Goal: Transaction & Acquisition: Purchase product/service

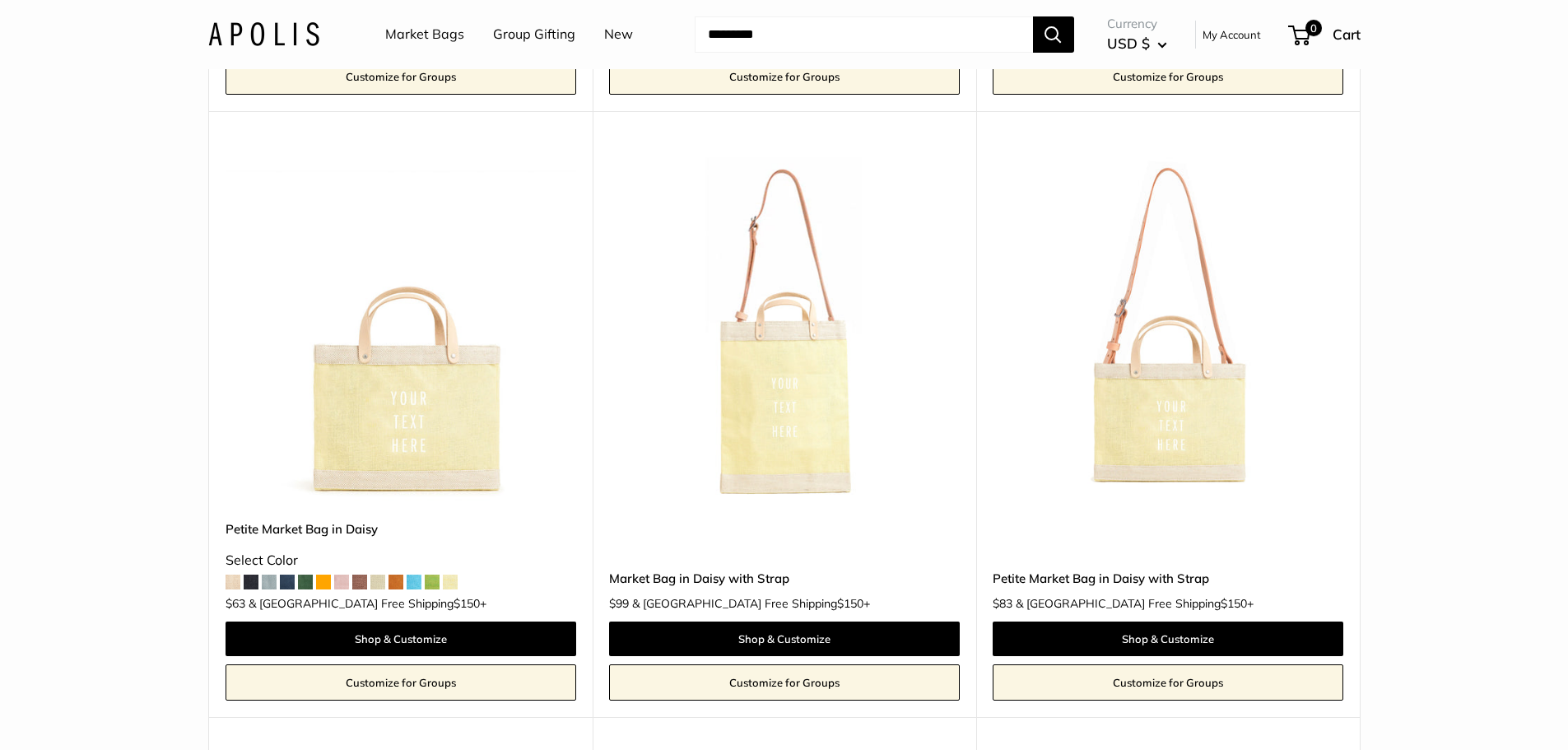
scroll to position [3868, 0]
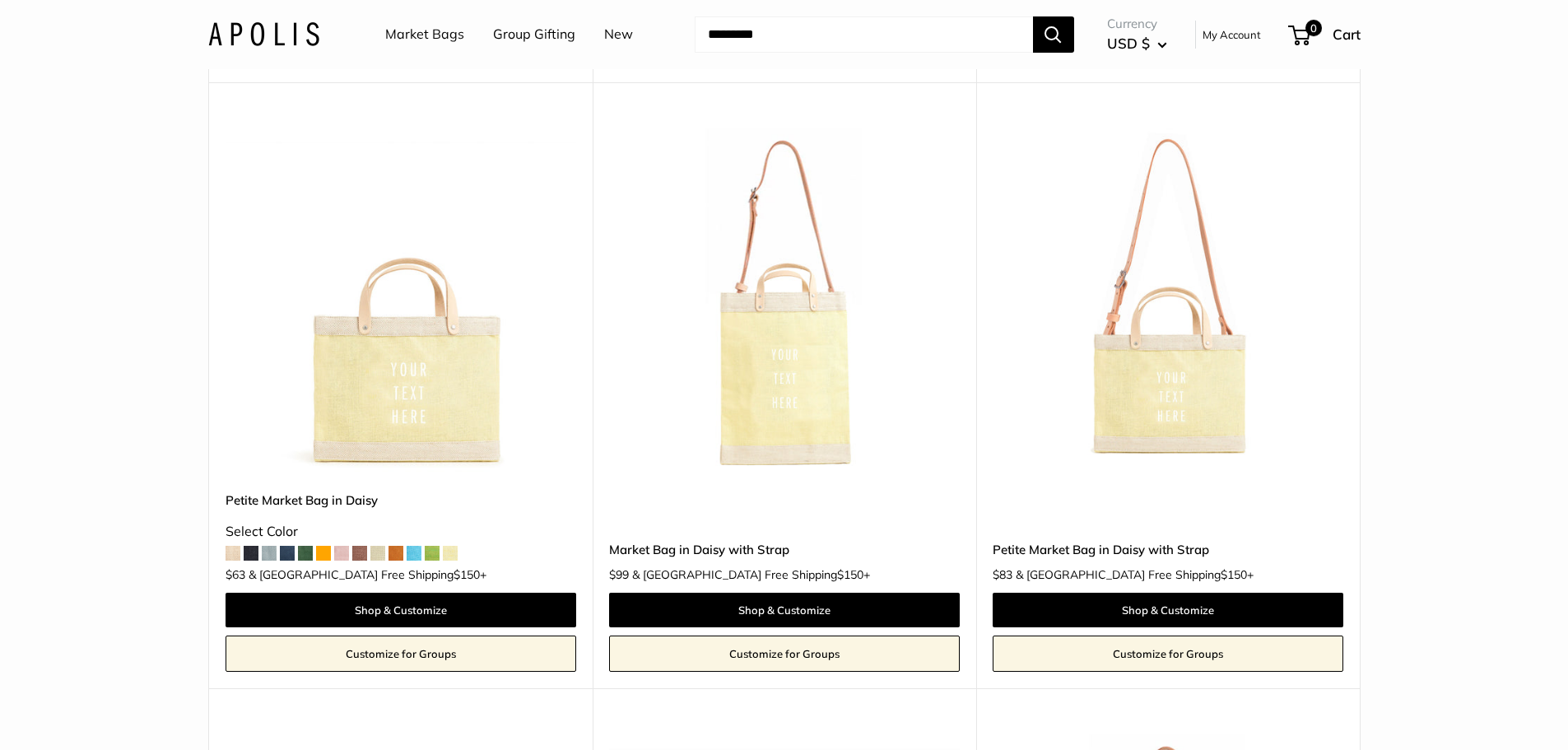
click at [293, 545] on span at bounding box center [287, 552] width 15 height 15
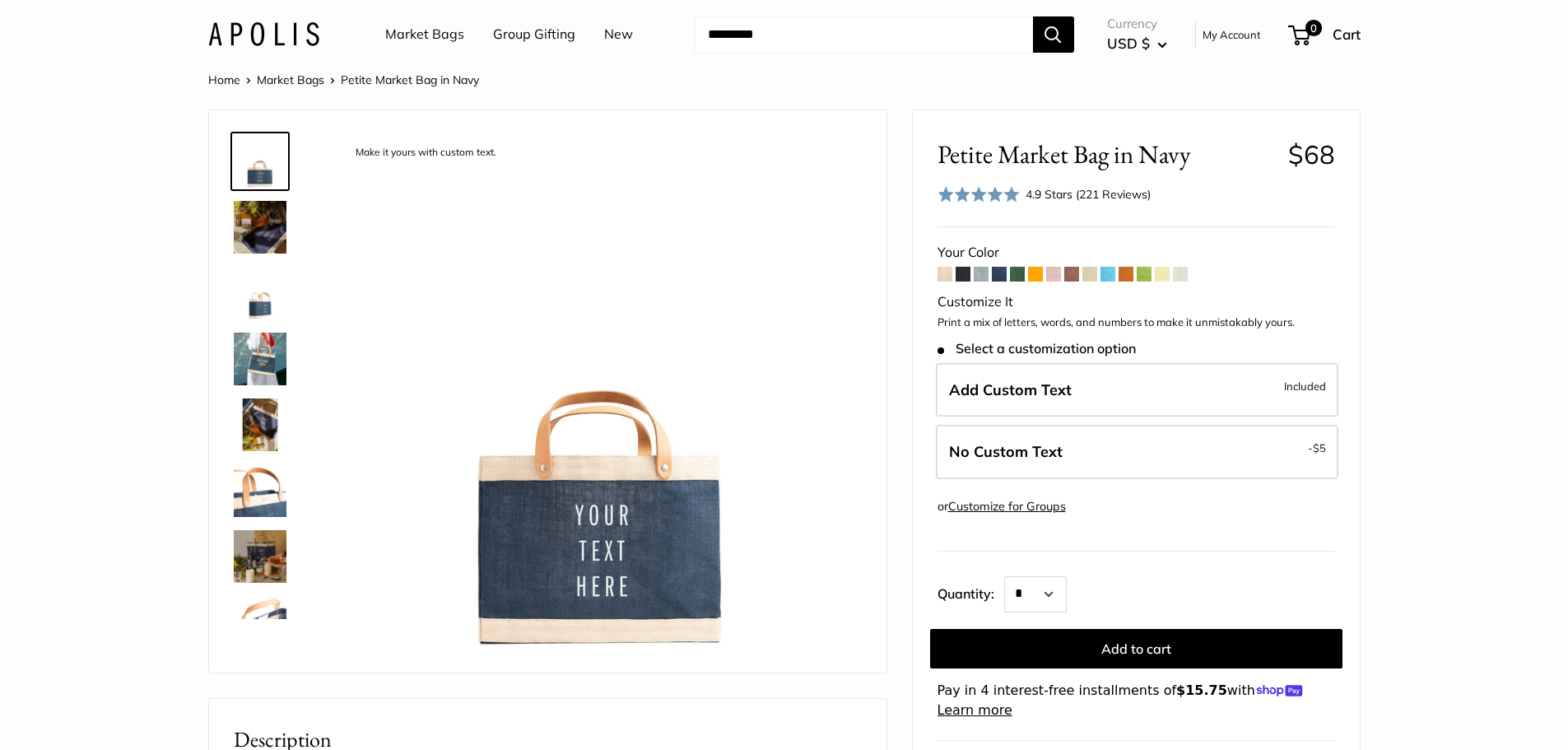
click at [272, 225] on img at bounding box center [260, 227] width 53 height 53
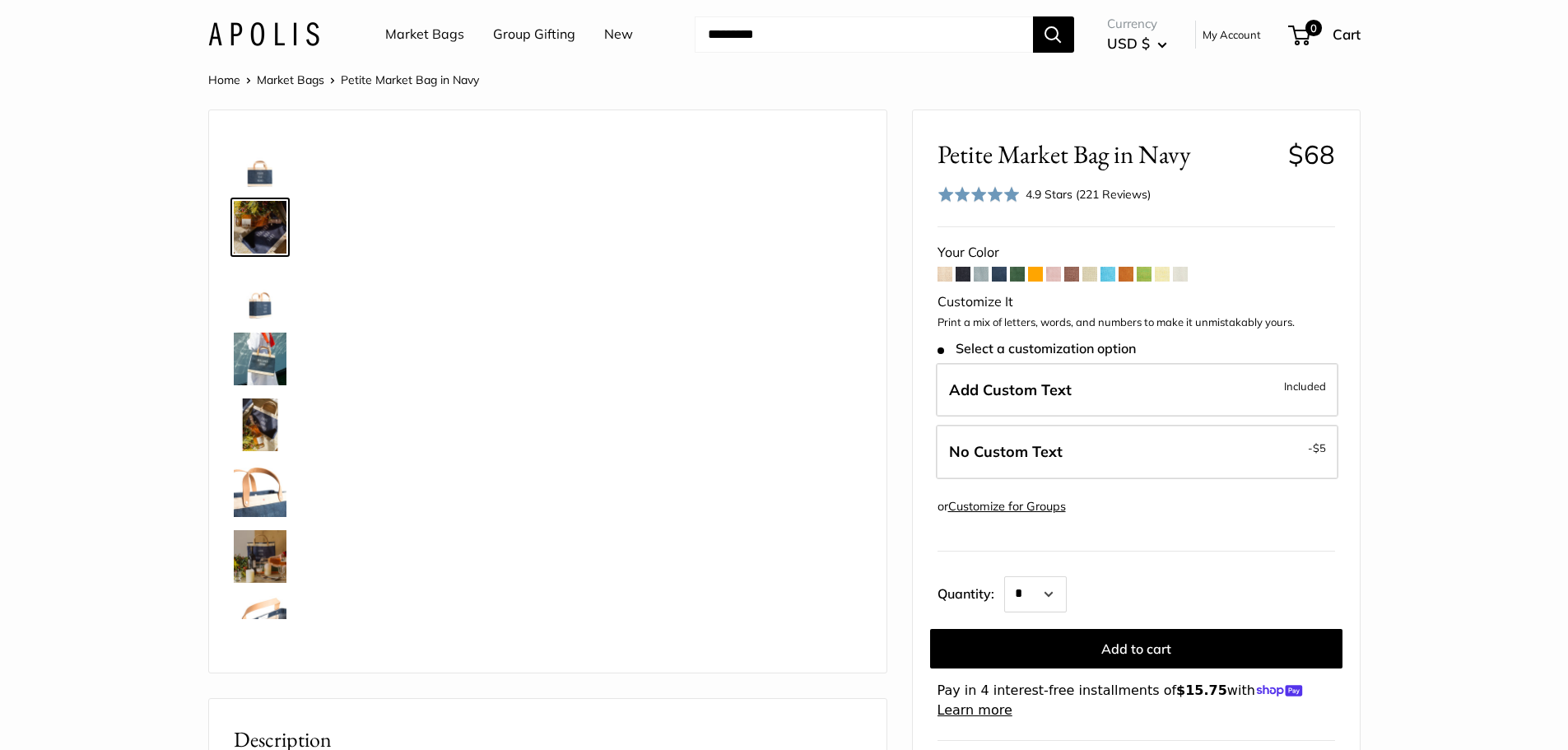
click at [264, 356] on img at bounding box center [260, 358] width 53 height 53
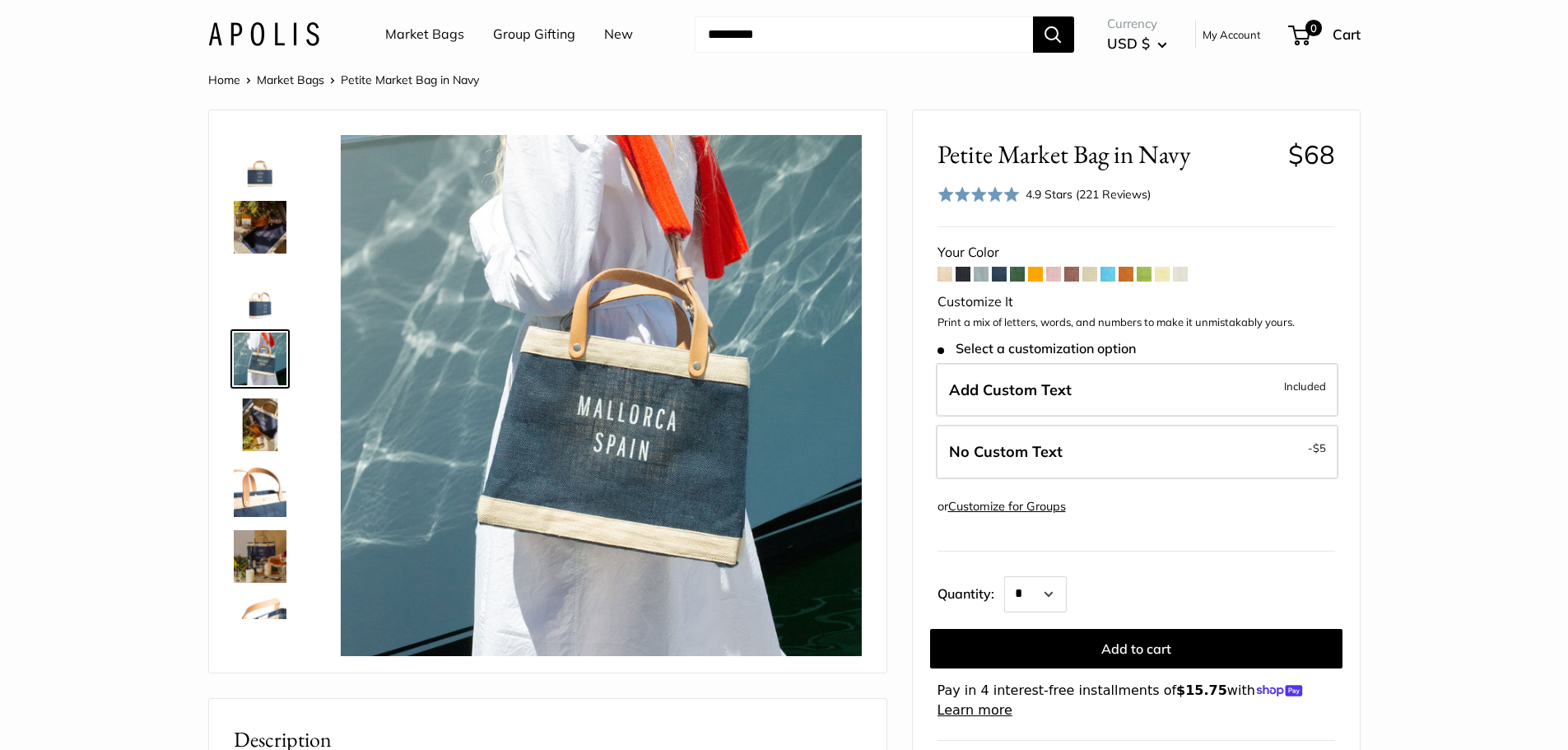
click at [274, 430] on img at bounding box center [260, 425] width 53 height 53
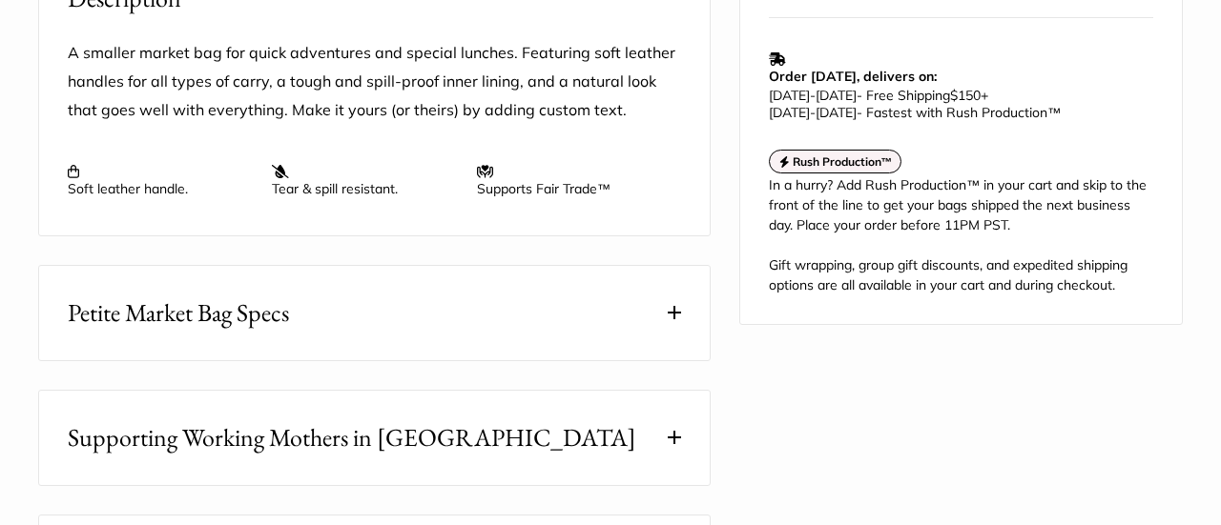
scroll to position [59, 0]
